Goal: Navigation & Orientation: Understand site structure

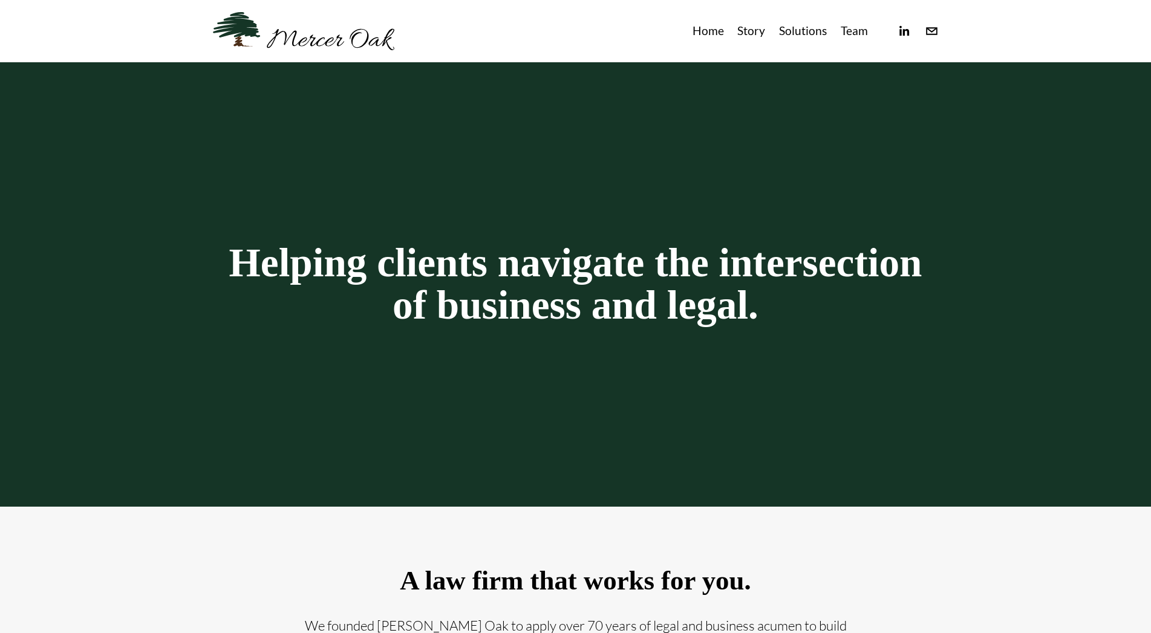
click at [850, 31] on link "Team" at bounding box center [854, 31] width 27 height 20
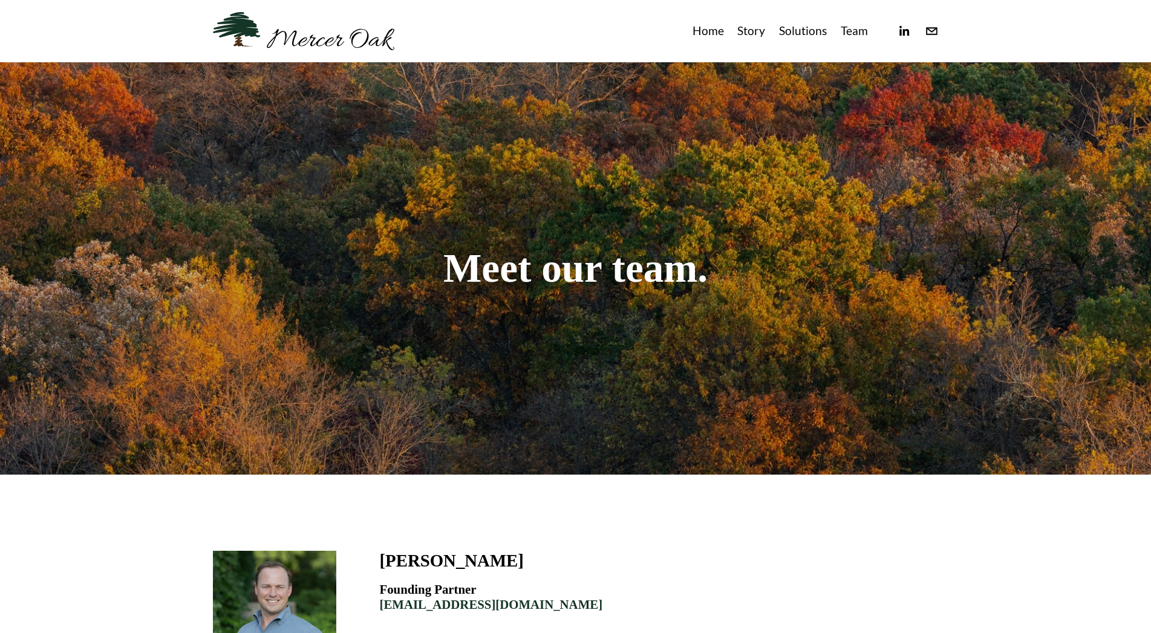
click at [749, 30] on link "Story" at bounding box center [751, 31] width 28 height 20
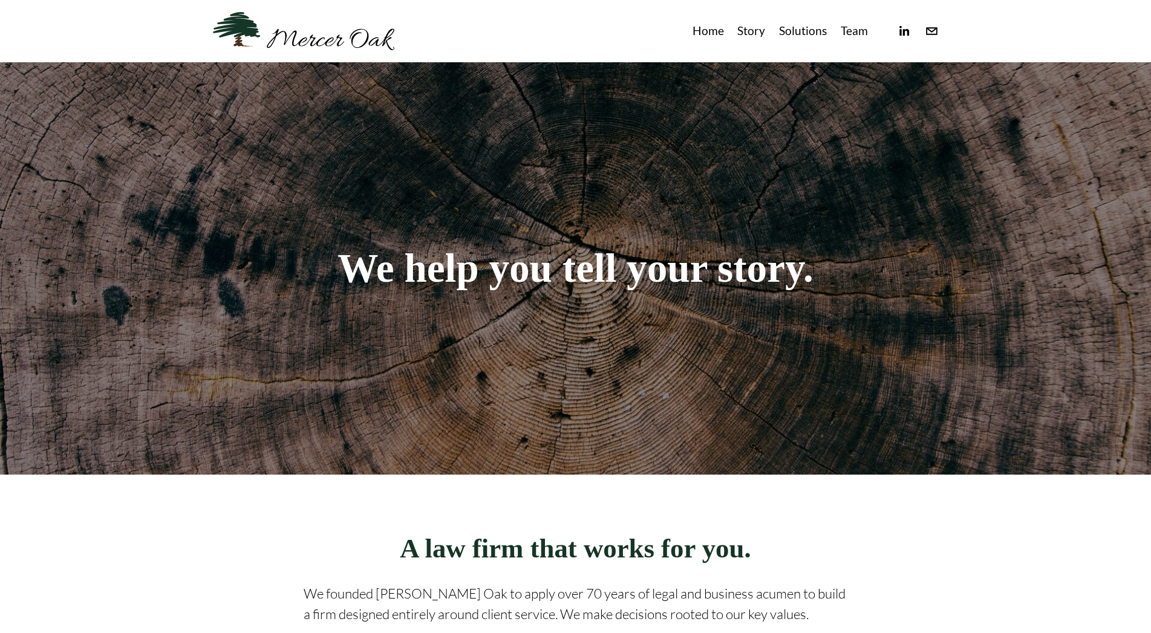
click at [804, 34] on link "Solutions" at bounding box center [803, 31] width 48 height 20
